Goal: Task Accomplishment & Management: Use online tool/utility

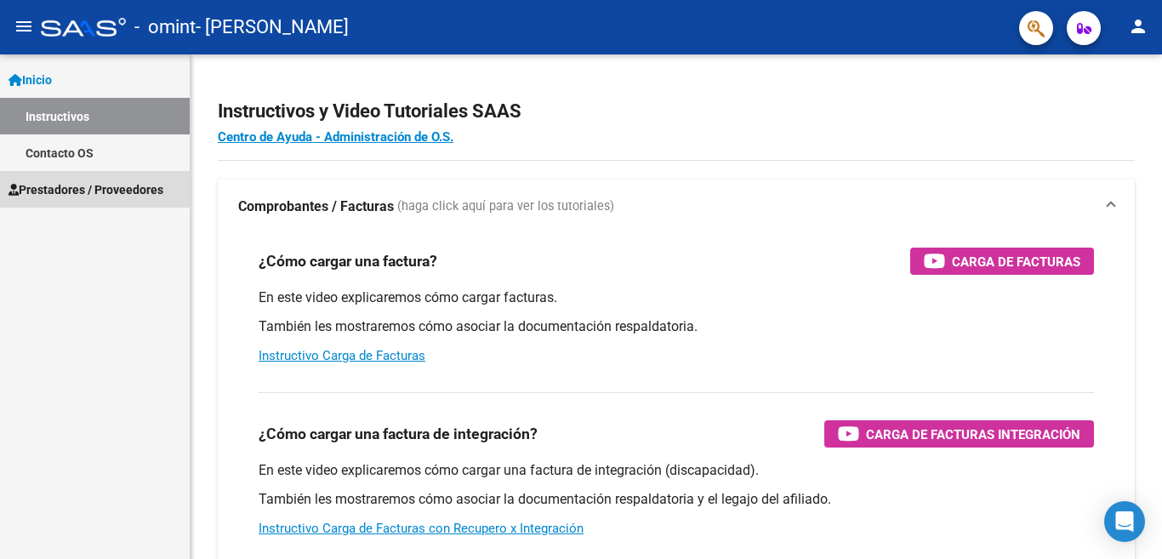
click at [50, 191] on span "Prestadores / Proveedores" at bounding box center [86, 189] width 155 height 19
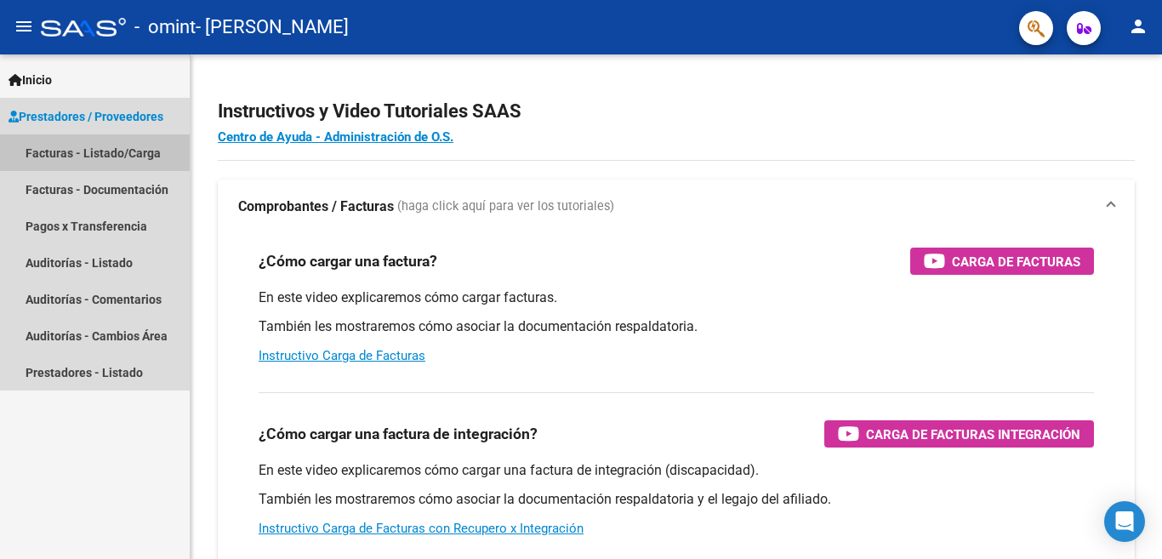
click at [55, 155] on link "Facturas - Listado/Carga" at bounding box center [95, 152] width 190 height 37
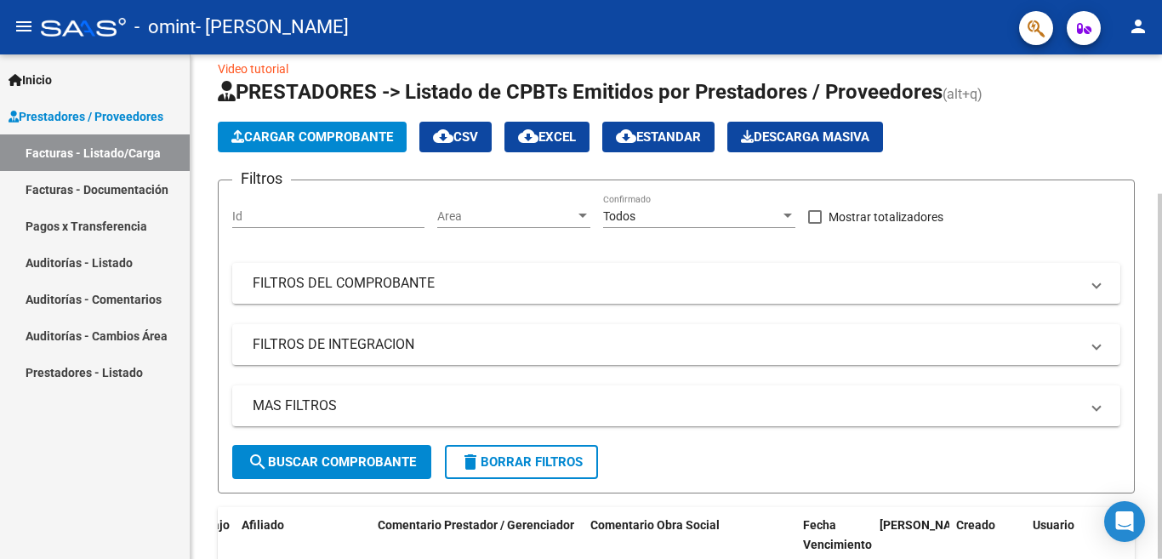
scroll to position [192, 0]
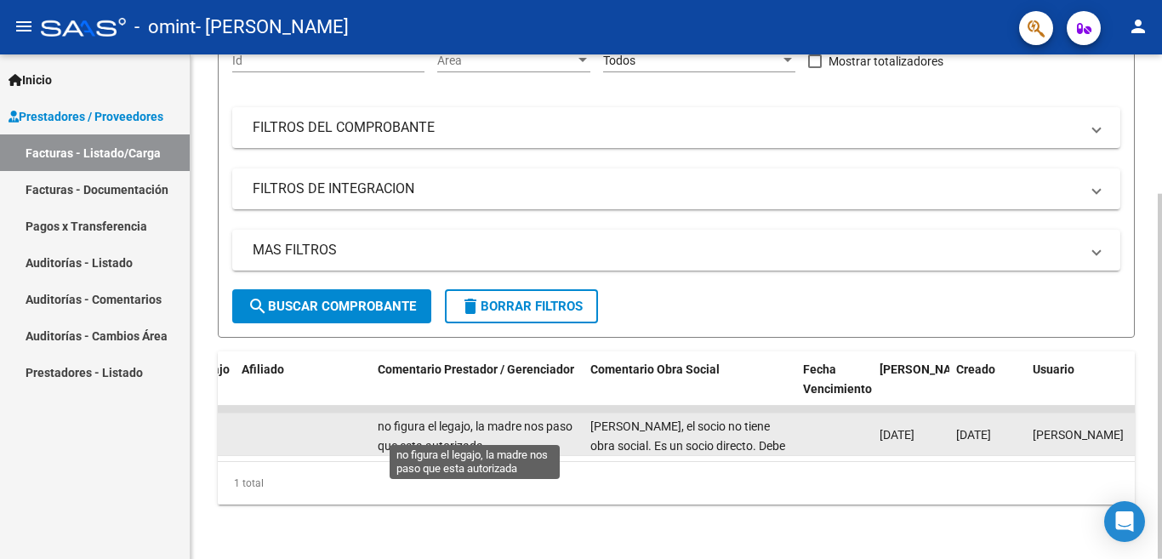
click at [437, 426] on span "no figura el legajo, la madre nos paso que esta autorizada" at bounding box center [475, 435] width 195 height 33
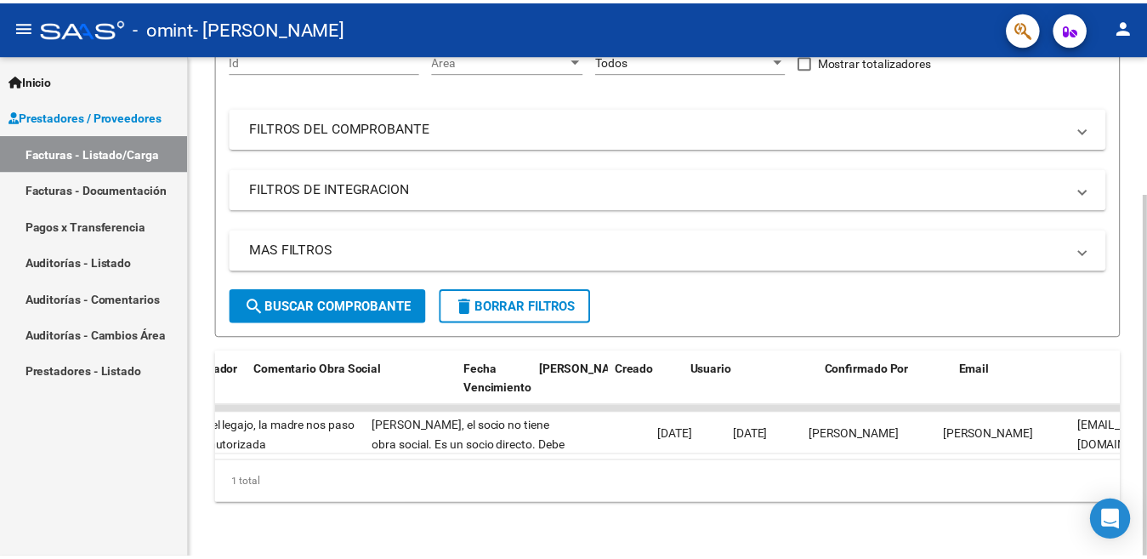
scroll to position [0, 2669]
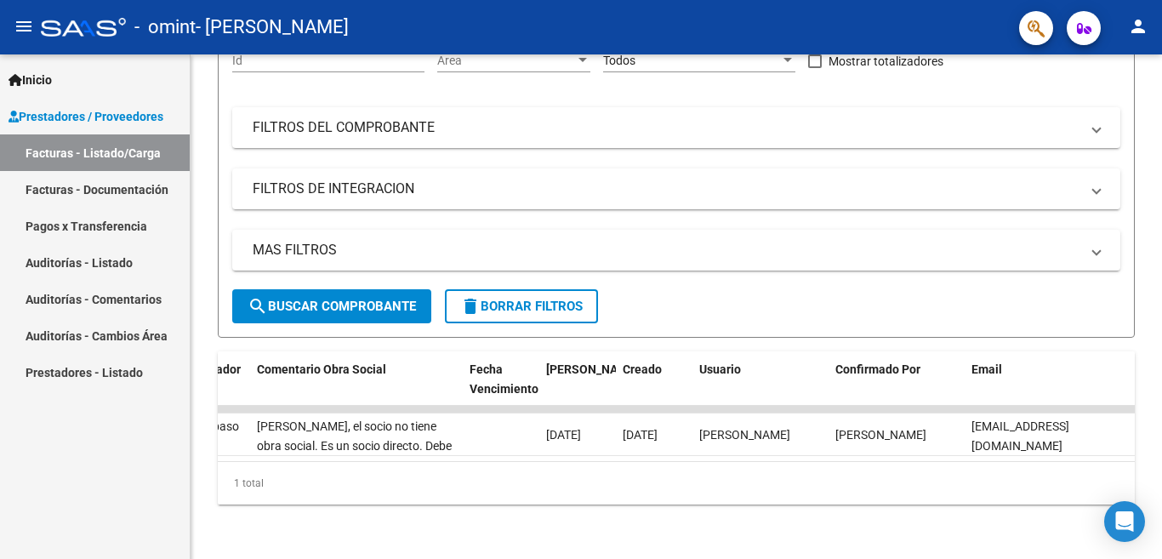
click at [1135, 22] on mat-icon "person" at bounding box center [1138, 26] width 20 height 20
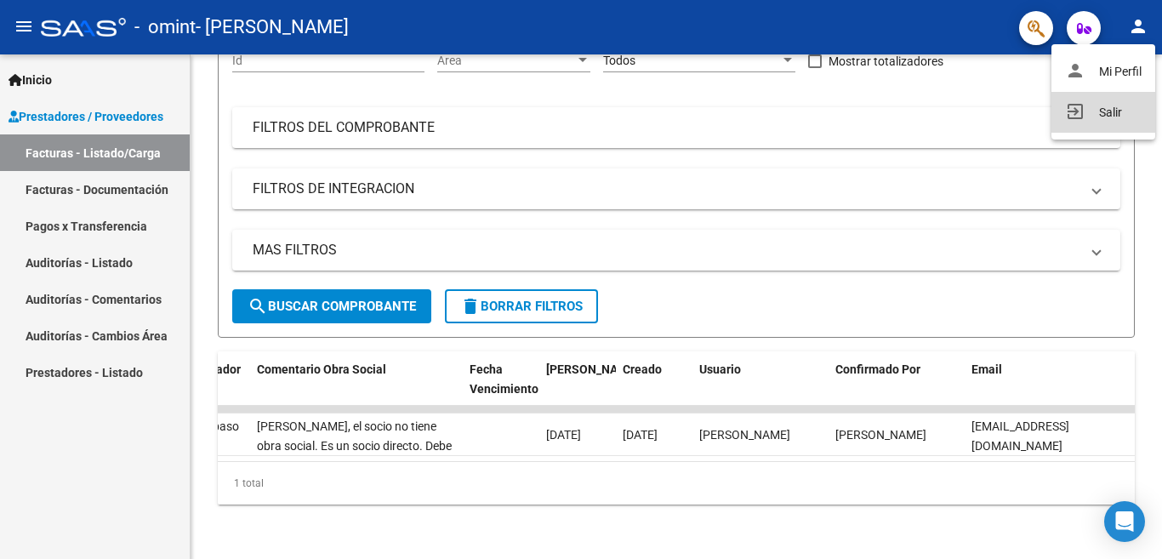
click at [1112, 110] on button "exit_to_app Salir" at bounding box center [1103, 112] width 104 height 41
